Goal: Navigation & Orientation: Go to known website

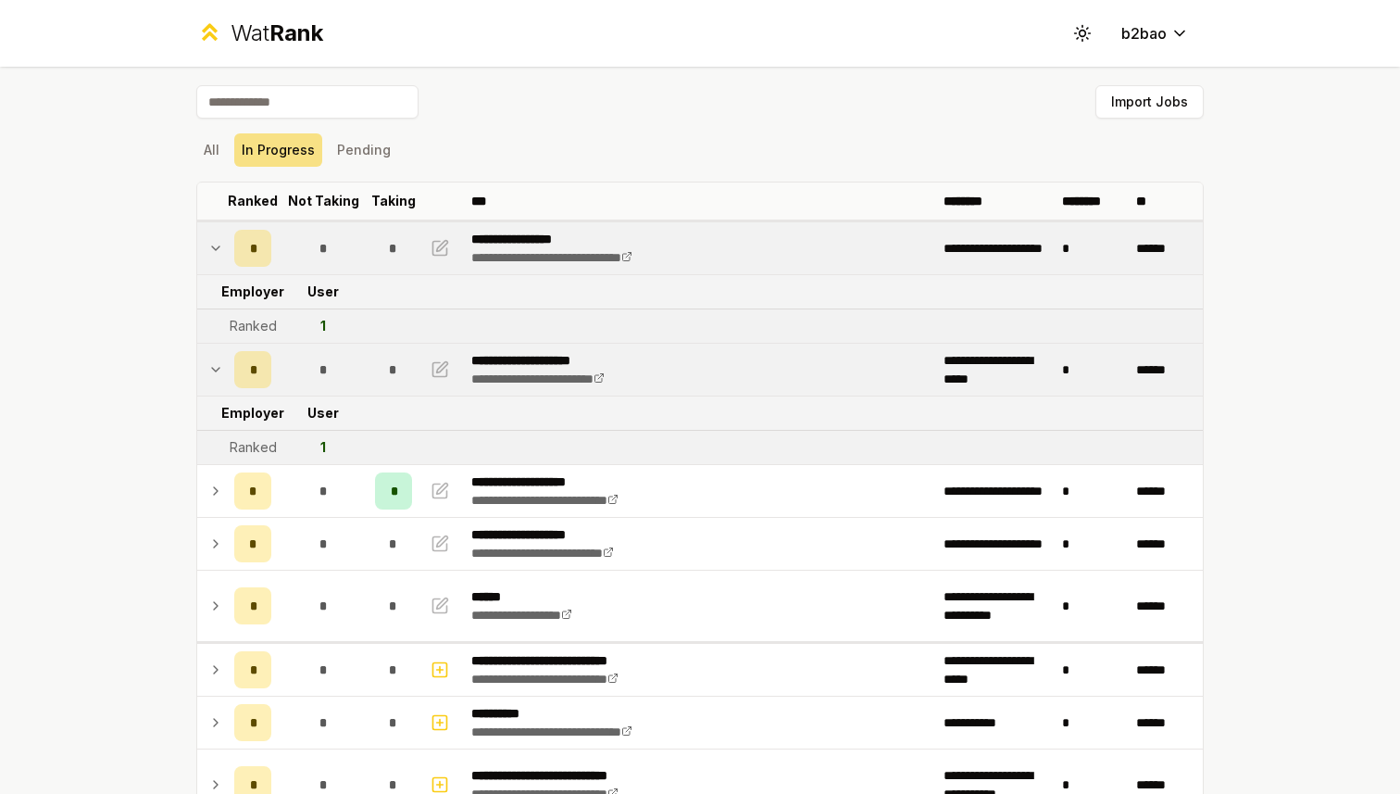
click at [275, 37] on span "Rank" at bounding box center [296, 32] width 54 height 27
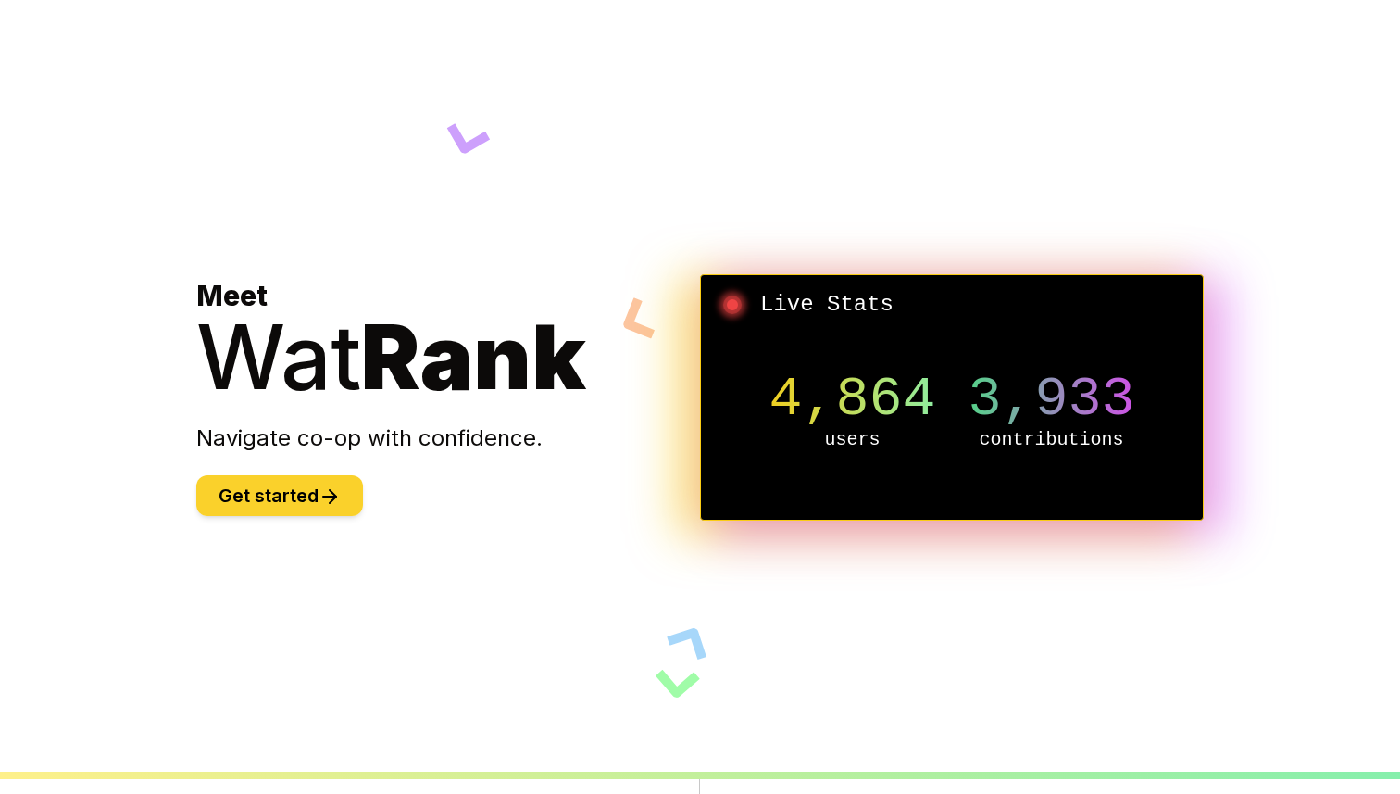
click at [219, 490] on button "Get started" at bounding box center [279, 495] width 167 height 41
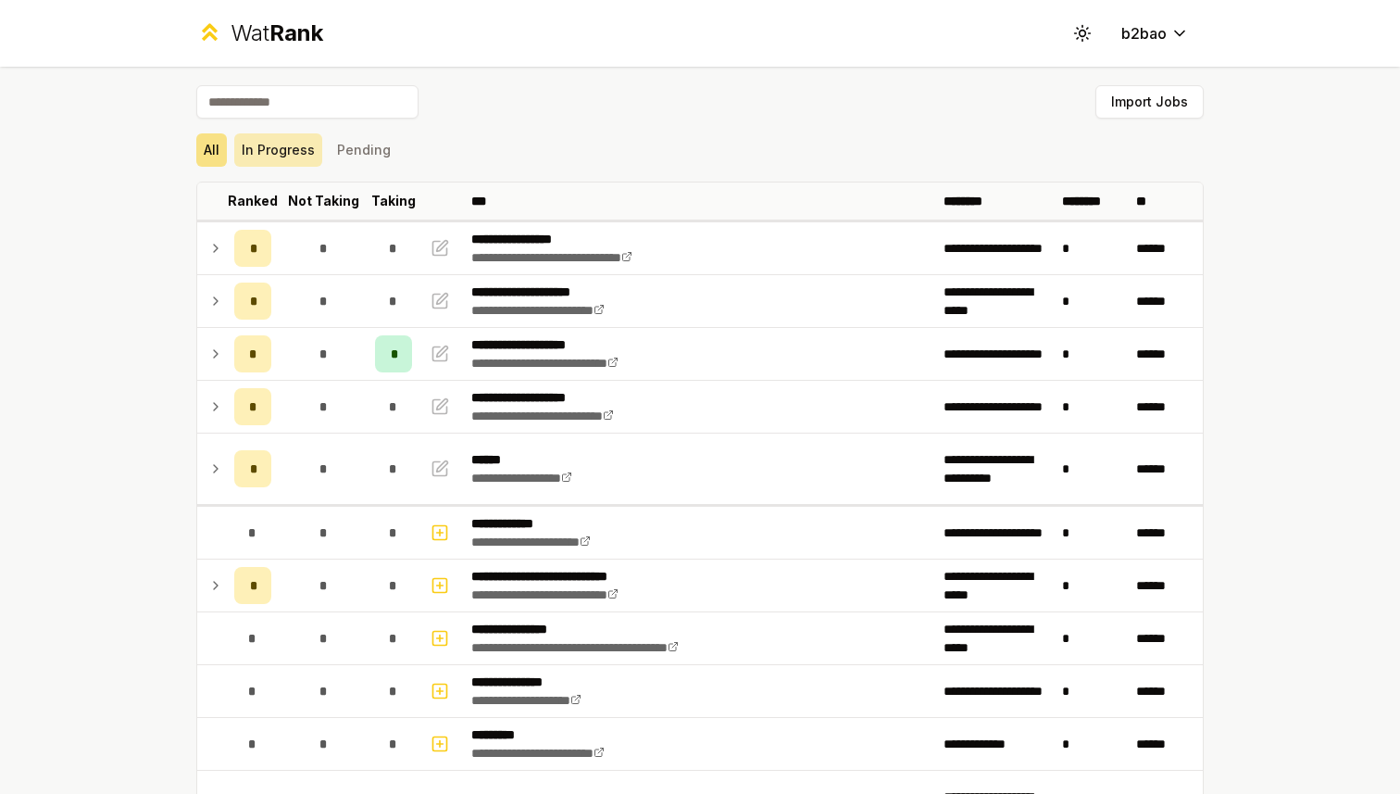
click at [290, 155] on button "In Progress" at bounding box center [278, 149] width 88 height 33
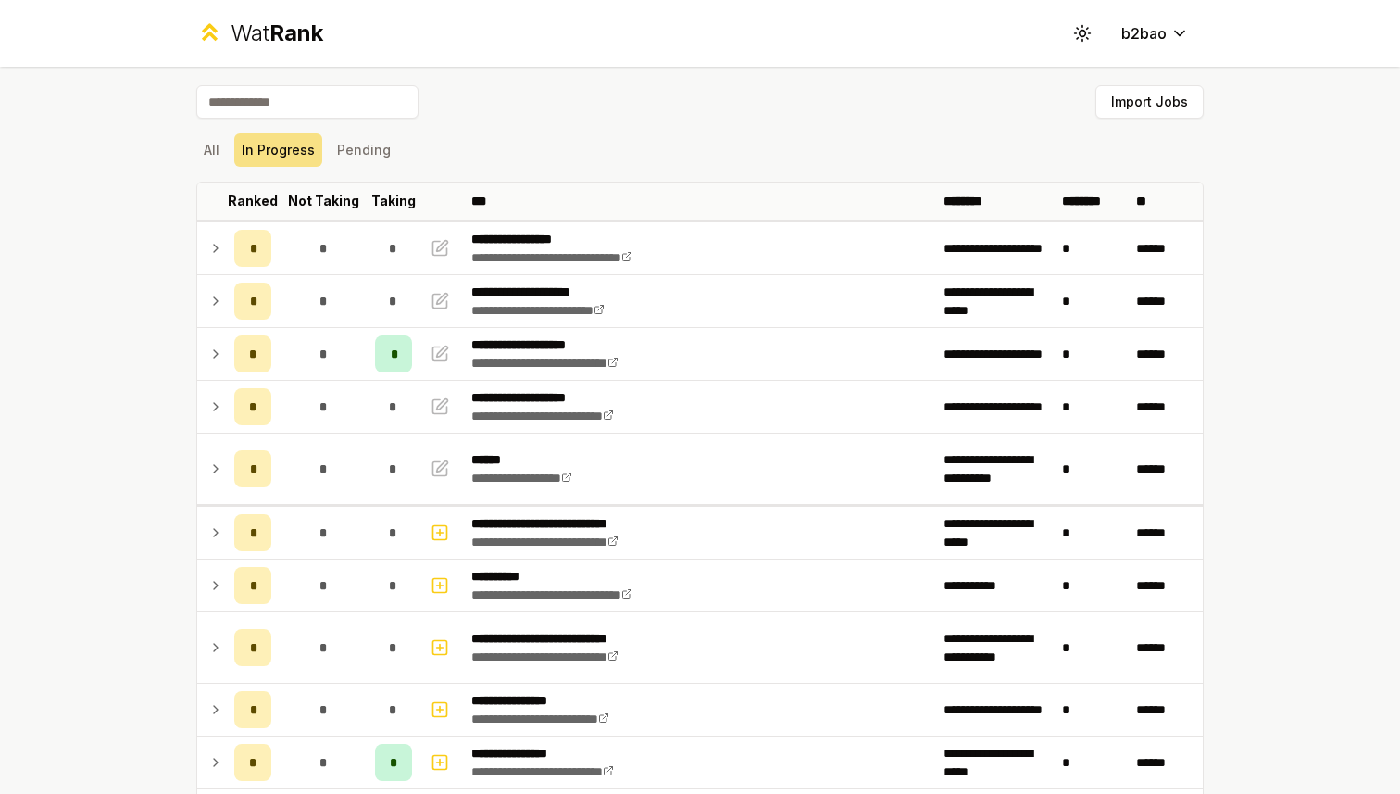
click at [281, 32] on span "Rank" at bounding box center [296, 32] width 54 height 27
